Goal: Task Accomplishment & Management: Manage account settings

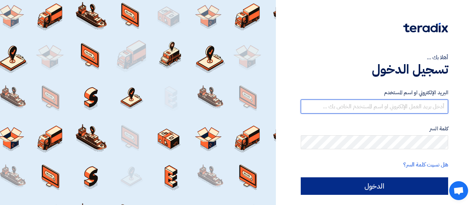
type input "[EMAIL_ADDRESS][DOMAIN_NAME]"
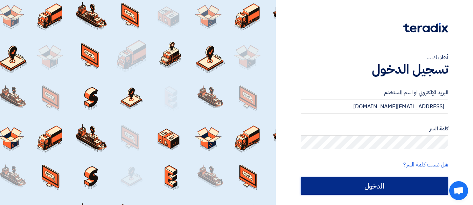
click at [373, 182] on input "الدخول" at bounding box center [374, 185] width 147 height 17
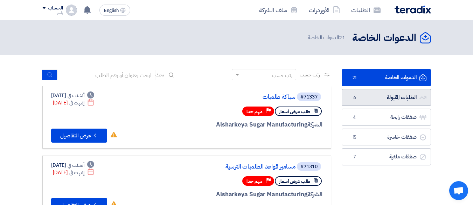
click at [367, 96] on link "الطلبات المقبولة الطلبات المقبولة 6" at bounding box center [386, 97] width 89 height 17
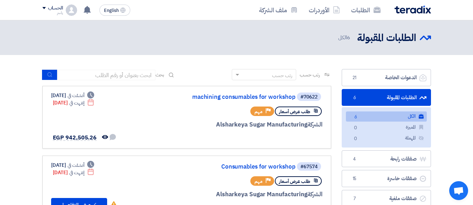
click at [393, 158] on link "صفقات رابحة صفقات رابحة 4" at bounding box center [386, 158] width 89 height 17
